Goal: Task Accomplishment & Management: Manage account settings

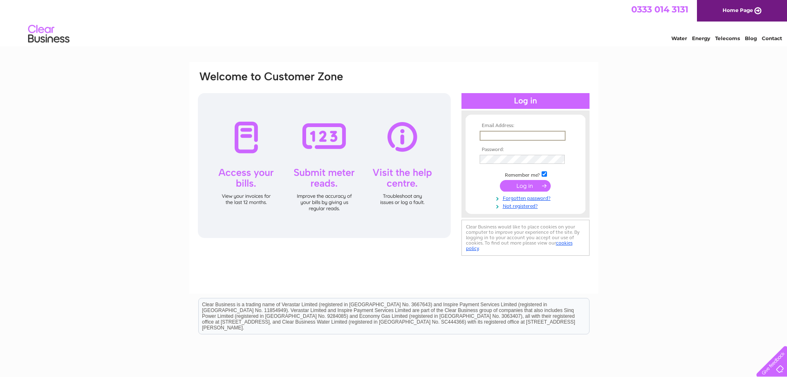
click at [505, 135] on input "text" at bounding box center [523, 136] width 86 height 10
type input "[EMAIL_ADDRESS][DOMAIN_NAME]"
click at [519, 189] on input "submit" at bounding box center [525, 185] width 51 height 12
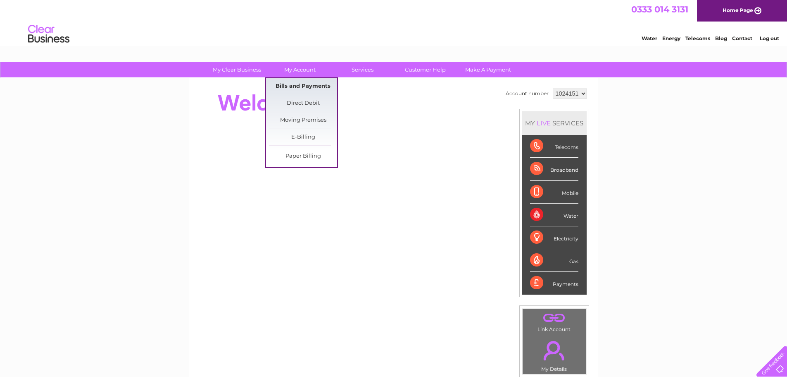
click at [301, 86] on link "Bills and Payments" at bounding box center [303, 86] width 68 height 17
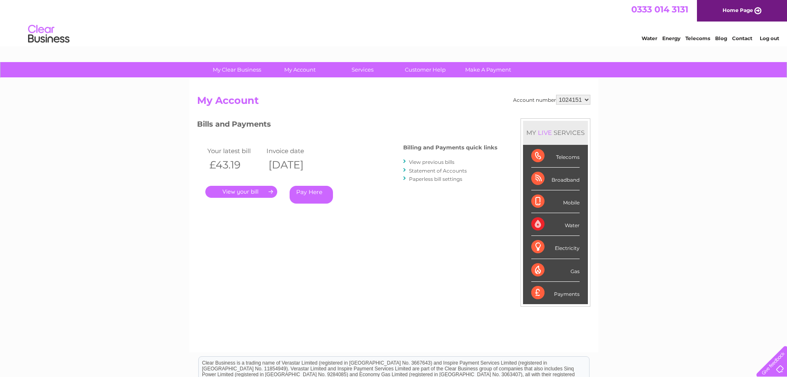
click at [236, 192] on link "." at bounding box center [241, 192] width 72 height 12
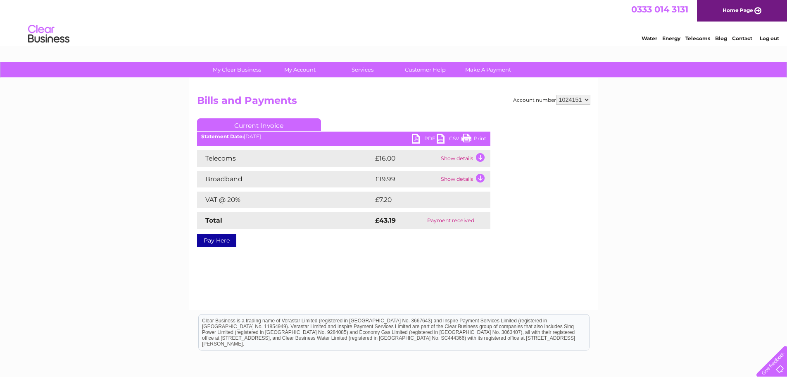
click at [480, 156] on td "Show details" at bounding box center [465, 158] width 52 height 17
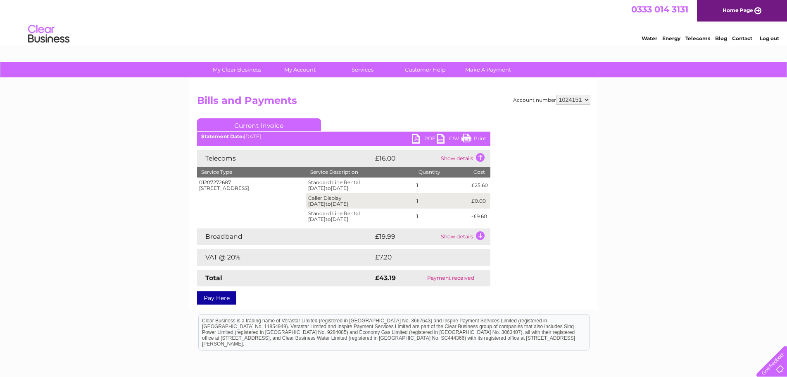
click at [479, 236] on td "Show details" at bounding box center [465, 236] width 52 height 17
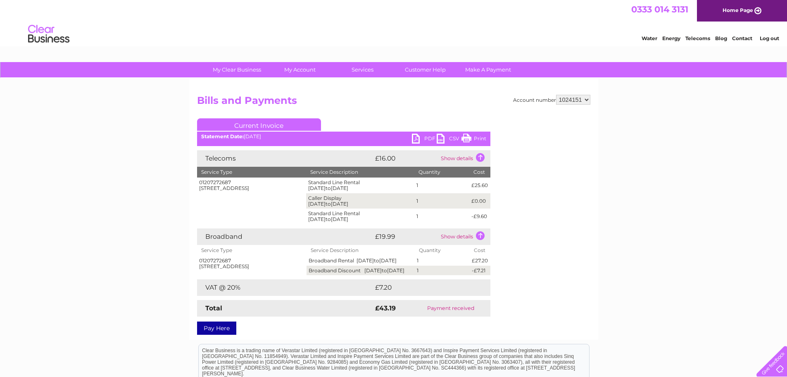
click at [415, 136] on link "PDF" at bounding box center [424, 140] width 25 height 12
click at [762, 36] on link "Log out" at bounding box center [769, 38] width 19 height 6
